Goal: Communication & Community: Answer question/provide support

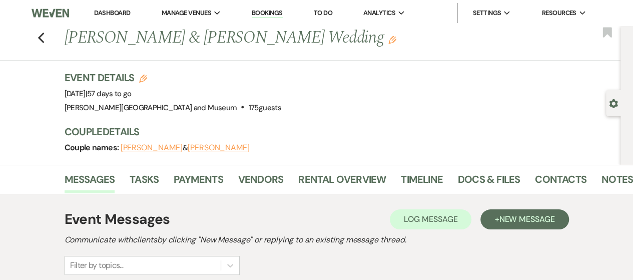
click at [188, 148] on button "[PERSON_NAME]" at bounding box center [219, 148] width 62 height 8
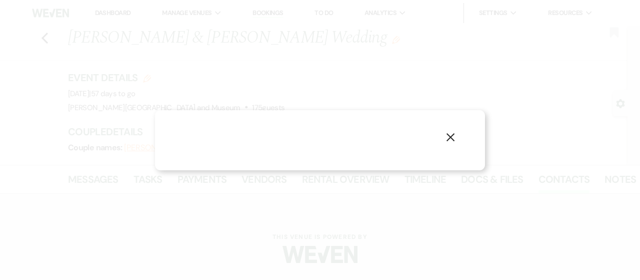
select select "1"
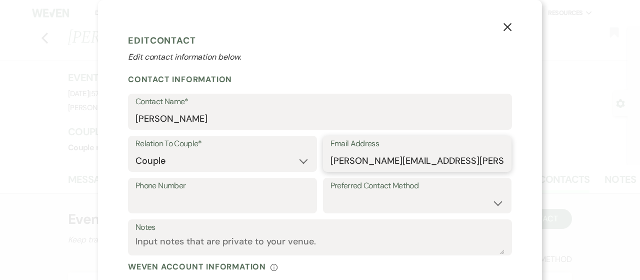
drag, startPoint x: 454, startPoint y: 164, endPoint x: 320, endPoint y: 160, distance: 134.6
click at [323, 160] on div "Email Address [PERSON_NAME][EMAIL_ADDRESS][PERSON_NAME][DOMAIN_NAME]" at bounding box center [417, 154] width 189 height 36
click at [500, 25] on button "X" at bounding box center [507, 27] width 15 height 18
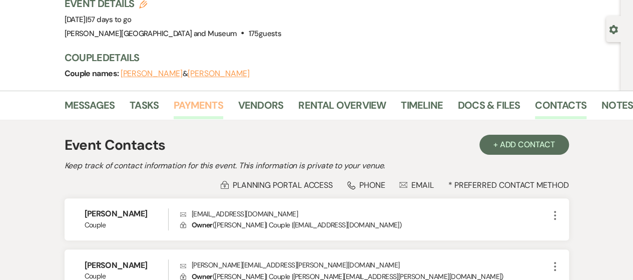
scroll to position [100, 0]
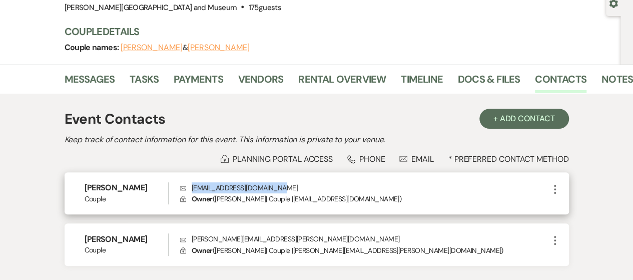
drag, startPoint x: 191, startPoint y: 189, endPoint x: 276, endPoint y: 187, distance: 85.0
click at [276, 187] on p "Envelope [EMAIL_ADDRESS][DOMAIN_NAME]" at bounding box center [364, 187] width 369 height 11
copy p "[EMAIL_ADDRESS][DOMAIN_NAME]"
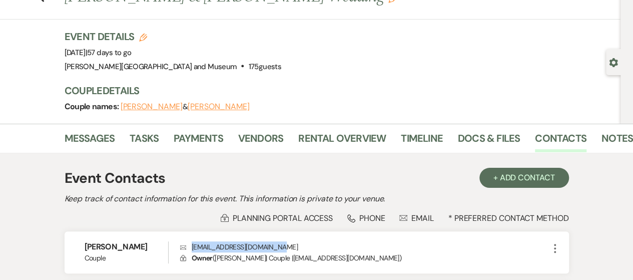
scroll to position [0, 0]
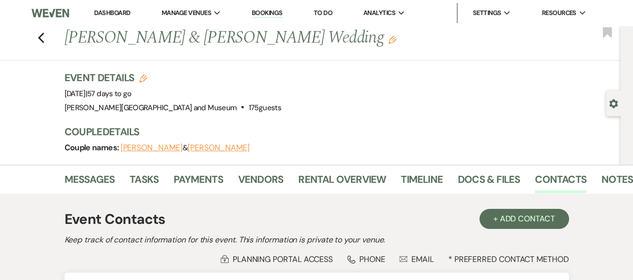
click at [105, 17] on li "Dashboard" at bounding box center [112, 13] width 46 height 20
click at [108, 12] on link "Dashboard" at bounding box center [112, 13] width 36 height 9
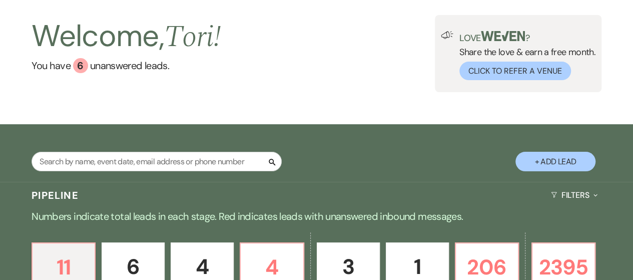
scroll to position [150, 0]
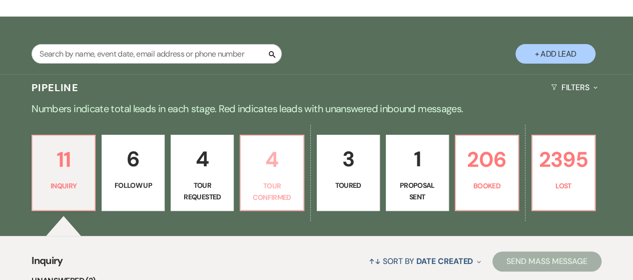
click at [263, 190] on p "Tour Confirmed" at bounding box center [272, 191] width 50 height 23
select select "4"
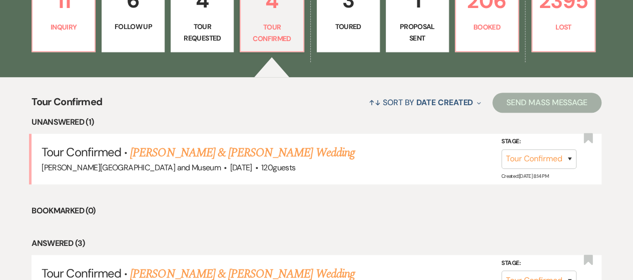
scroll to position [350, 0]
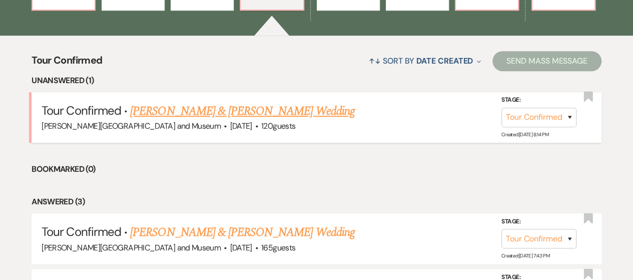
click at [179, 109] on link "[PERSON_NAME] & [PERSON_NAME] Wedding" at bounding box center [242, 111] width 224 height 18
select select "4"
select select "5"
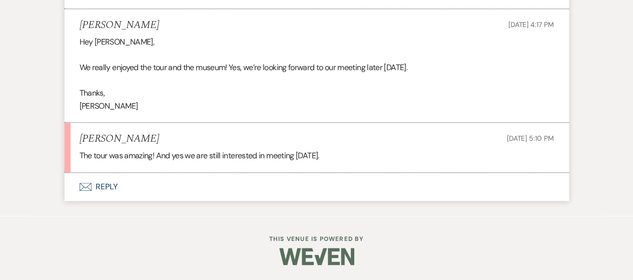
click at [98, 188] on button "Envelope Reply" at bounding box center [317, 187] width 504 height 28
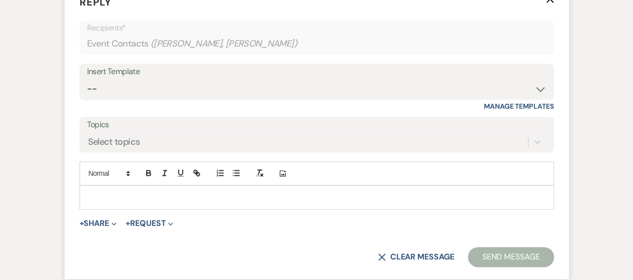
scroll to position [2541, 0]
click at [142, 202] on p at bounding box center [317, 196] width 458 height 11
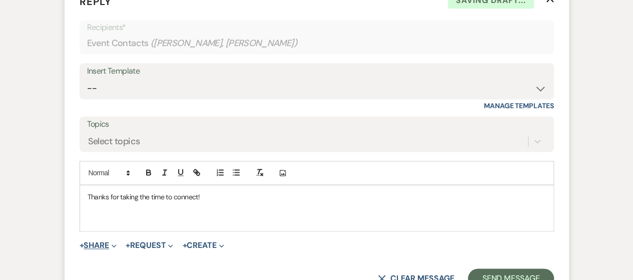
click at [90, 249] on button "+ Share Expand" at bounding box center [99, 245] width 38 height 8
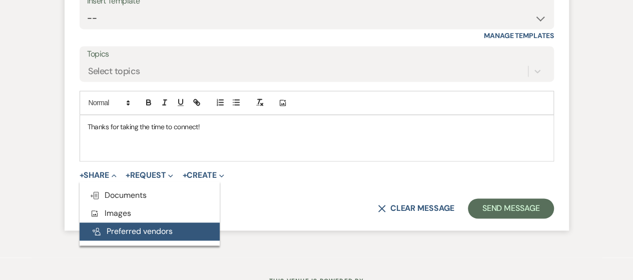
scroll to position [2641, 0]
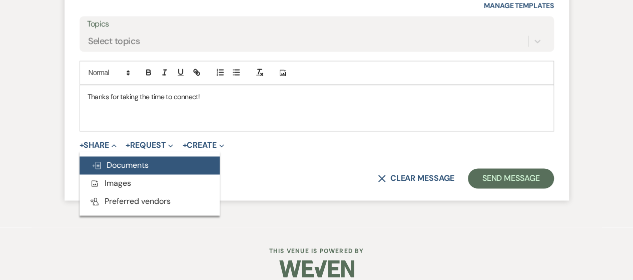
click at [119, 170] on span "Doc Upload Documents" at bounding box center [120, 165] width 57 height 11
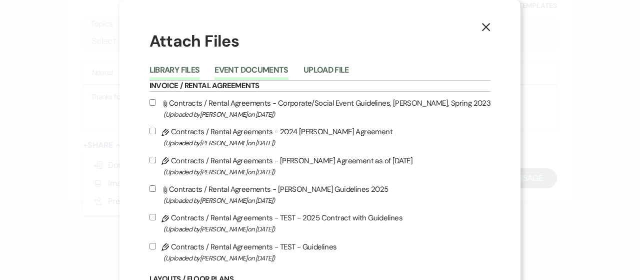
click at [253, 74] on button "Event Documents" at bounding box center [252, 73] width 74 height 14
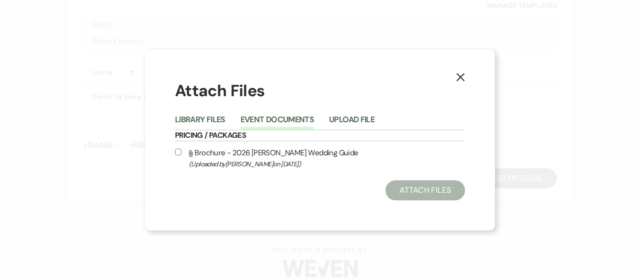
click at [181, 152] on input "Attach File Brochure - 2026 [PERSON_NAME] Wedding Guide (Uploaded by [PERSON_NA…" at bounding box center [178, 152] width 7 height 7
checkbox input "true"
click at [427, 185] on button "Attach Files" at bounding box center [426, 190] width 80 height 20
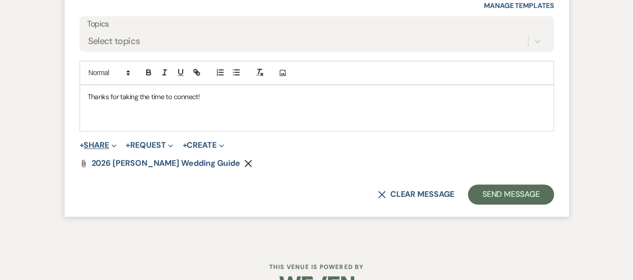
click at [96, 149] on button "+ Share Expand" at bounding box center [99, 145] width 38 height 8
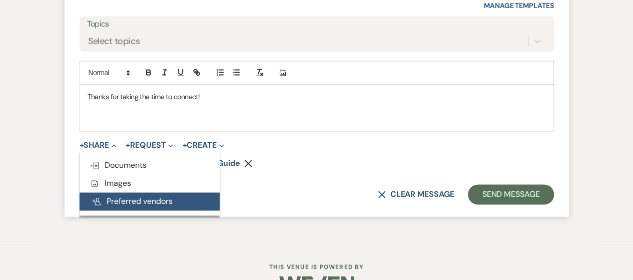
click at [114, 210] on button "Pref Vendors Preferred vendors" at bounding box center [150, 201] width 140 height 18
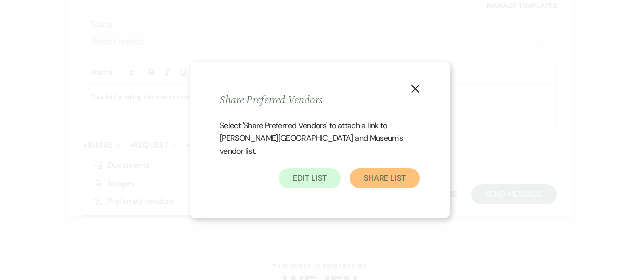
click at [381, 171] on button "Share List" at bounding box center [385, 178] width 70 height 20
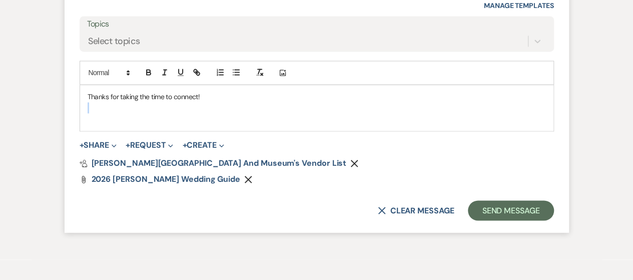
click at [229, 112] on div "Thanks for taking the time to connect!" at bounding box center [316, 108] width 473 height 46
click at [228, 102] on p "Thanks for taking the time to connect!" at bounding box center [317, 96] width 458 height 11
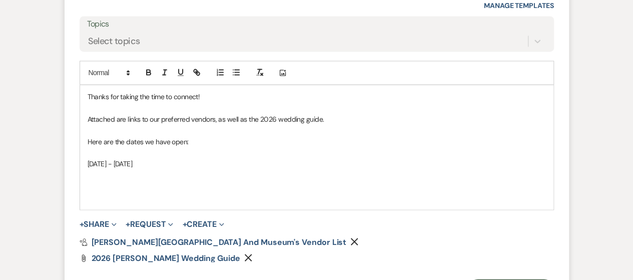
click at [169, 158] on p at bounding box center [317, 152] width 458 height 11
click at [163, 169] on p "[DATE] - [DATE]" at bounding box center [317, 163] width 458 height 11
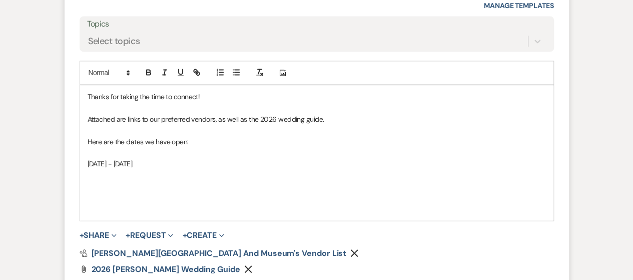
drag, startPoint x: 112, startPoint y: 173, endPoint x: 121, endPoint y: 178, distance: 10.3
click at [112, 169] on p "[DATE] - [DATE]" at bounding box center [317, 163] width 458 height 11
click at [154, 169] on p "Saturdays - [DATE]" at bounding box center [317, 163] width 458 height 11
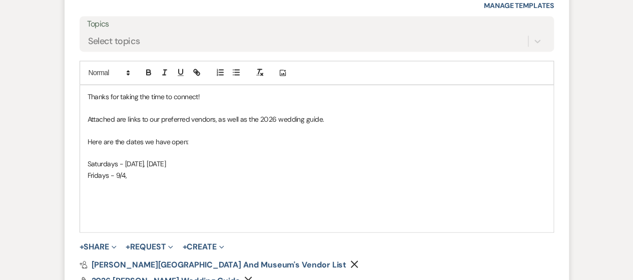
click at [141, 169] on p "Saturdays - [DATE], [DATE]" at bounding box center [317, 163] width 458 height 11
click at [163, 169] on p "Saturdays - 8/1, [DATE]" at bounding box center [317, 163] width 458 height 11
click at [144, 181] on p "Fridays - 9/4," at bounding box center [317, 175] width 458 height 11
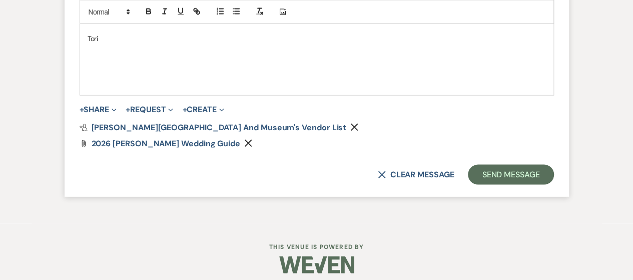
scroll to position [2907, 0]
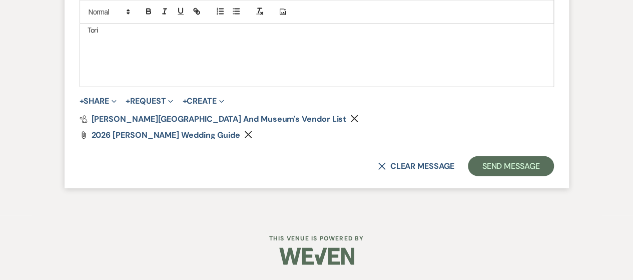
click at [500, 167] on button "Send Message" at bounding box center [511, 166] width 86 height 20
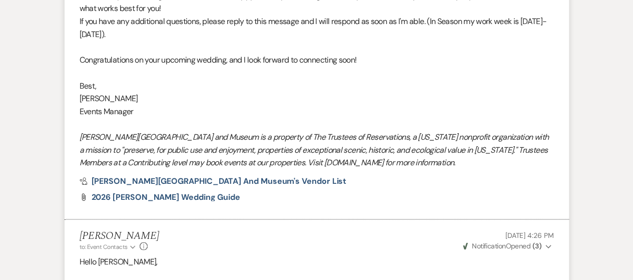
scroll to position [0, 0]
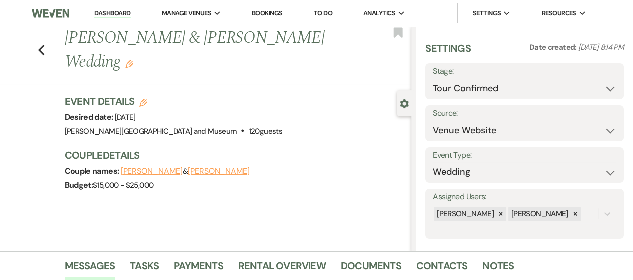
click at [98, 11] on link "Dashboard" at bounding box center [112, 14] width 36 height 10
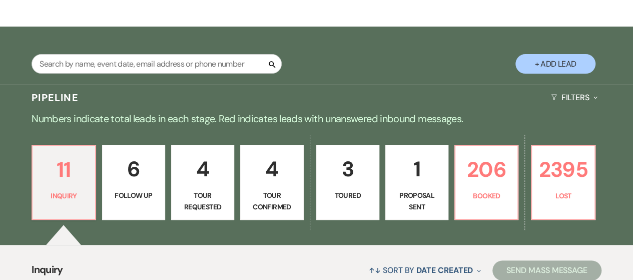
scroll to position [200, 0]
